Goal: Check status: Check status

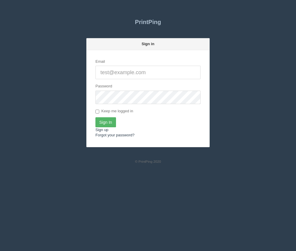
type input "[PERSON_NAME][EMAIL_ADDRESS][DOMAIN_NAME]"
click at [112, 122] on input "Sign In" at bounding box center [105, 122] width 21 height 10
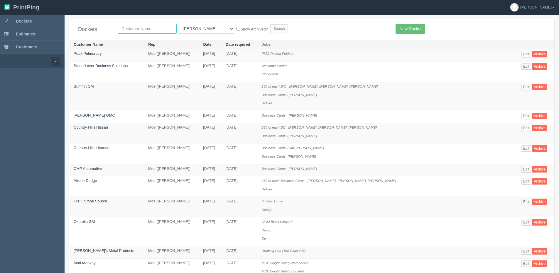
click at [144, 30] on input "text" at bounding box center [147, 29] width 59 height 10
type input "tile"
click at [270, 24] on input "Search" at bounding box center [279, 28] width 18 height 9
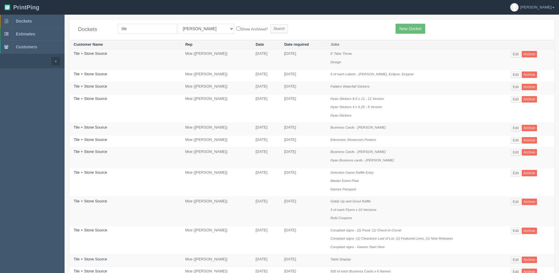
click at [300, 112] on td "August 22, 2025" at bounding box center [302, 108] width 46 height 29
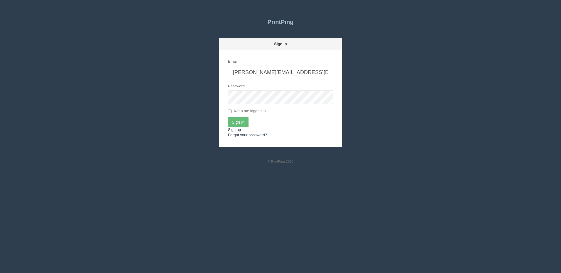
click at [278, 70] on input "[PERSON_NAME][EMAIL_ADDRESS][DOMAIN_NAME]" at bounding box center [280, 72] width 105 height 13
type input "dan@arapparel.ca"
click at [248, 123] on input "Sign In" at bounding box center [238, 122] width 21 height 10
